Goal: Check status: Check status

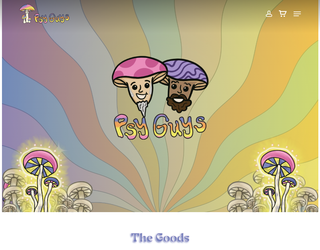
click at [270, 10] on span at bounding box center [268, 13] width 7 height 11
click at [270, 16] on span at bounding box center [268, 13] width 7 height 11
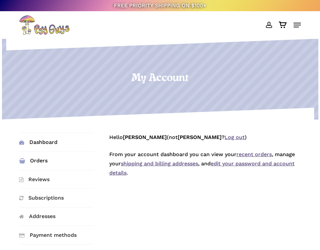
click at [31, 160] on link "Orders" at bounding box center [56, 161] width 75 height 18
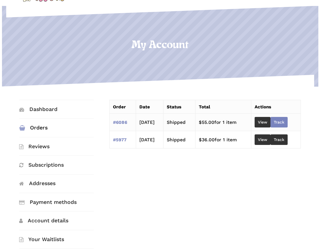
click at [280, 118] on link "Track" at bounding box center [278, 122] width 17 height 11
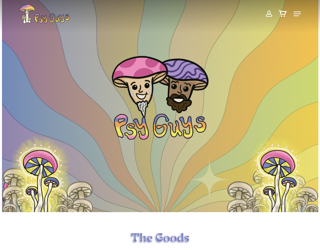
click at [267, 14] on span at bounding box center [268, 13] width 7 height 11
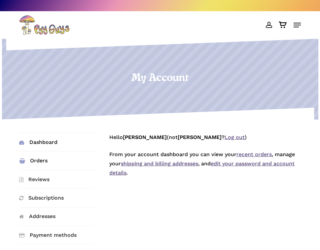
click at [43, 161] on link "Orders" at bounding box center [56, 161] width 75 height 18
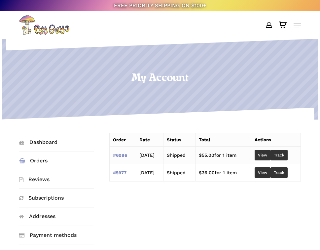
click at [289, 147] on td "View Track" at bounding box center [275, 155] width 49 height 17
click at [286, 154] on link "Track" at bounding box center [278, 155] width 17 height 11
